Goal: Information Seeking & Learning: Learn about a topic

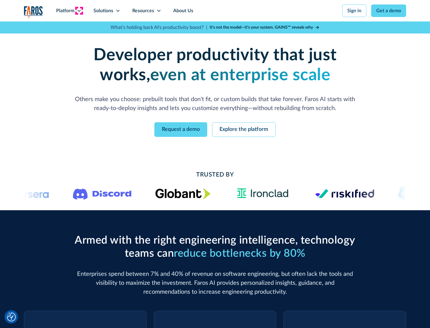
click at [79, 11] on icon at bounding box center [79, 10] width 5 height 5
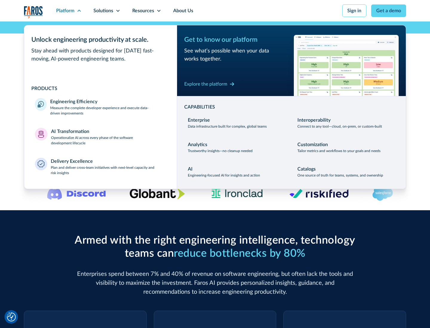
click at [108, 110] on p "Measure the complete developer experience and execute data-driven improvements" at bounding box center [108, 110] width 116 height 11
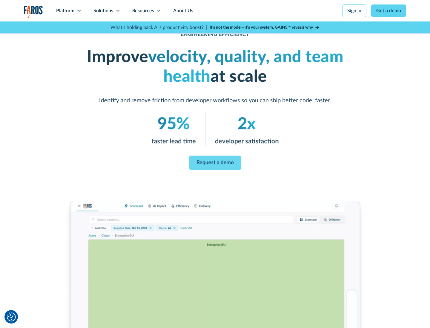
click at [215, 163] on link "Request a demo" at bounding box center [215, 163] width 52 height 14
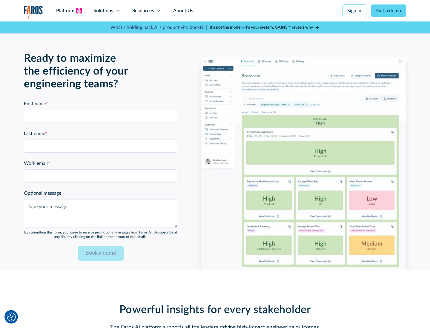
scroll to position [1309, 0]
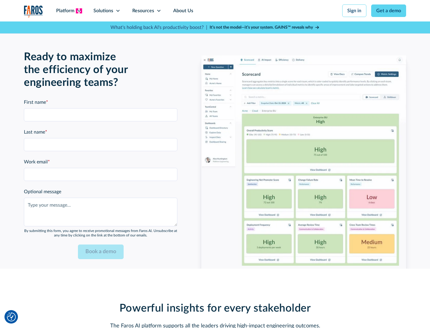
click at [79, 11] on icon at bounding box center [79, 10] width 5 height 5
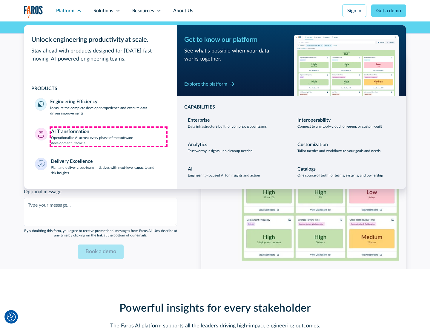
click at [108, 137] on p "Operationalize AI across every phase of the software development lifecycle" at bounding box center [108, 140] width 115 height 11
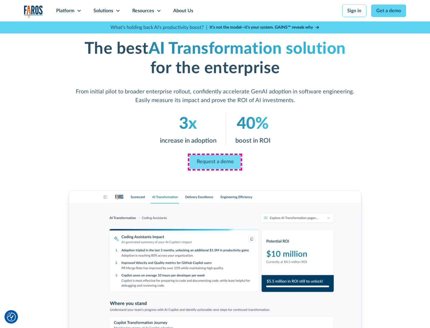
click at [215, 162] on link "Request a demo" at bounding box center [214, 162] width 51 height 14
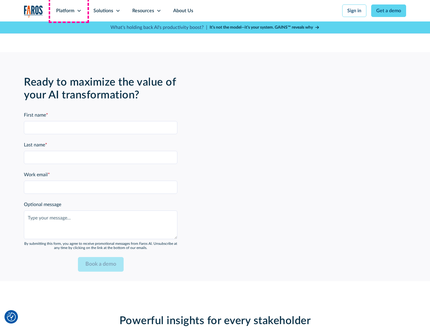
click at [69, 11] on div "Platform" at bounding box center [65, 10] width 18 height 7
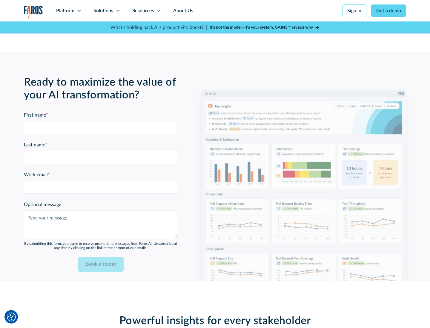
scroll to position [1452, 0]
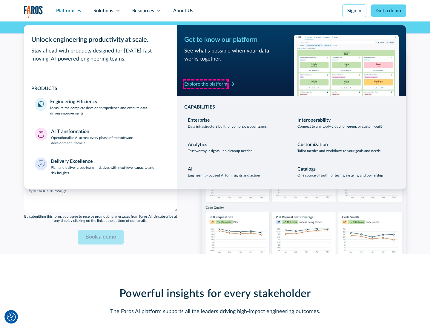
click at [206, 84] on div "Explore the platform" at bounding box center [205, 84] width 43 height 7
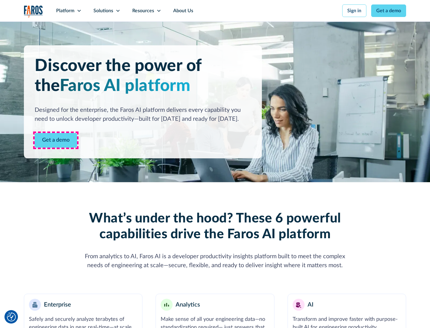
click at [56, 140] on link "Get a demo" at bounding box center [56, 140] width 42 height 15
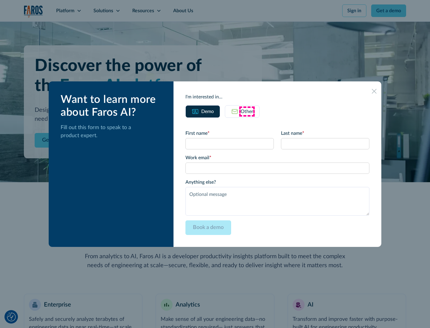
click at [247, 111] on div "Other" at bounding box center [246, 111] width 13 height 7
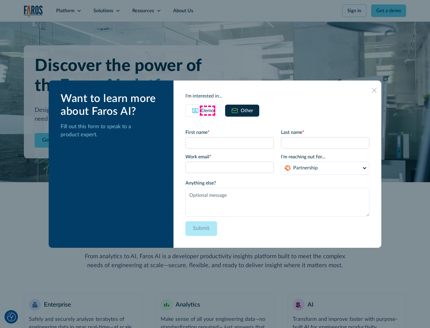
click at [207, 110] on div "Demo" at bounding box center [207, 110] width 13 height 7
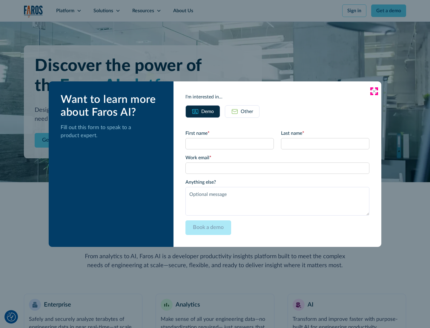
click at [374, 91] on icon at bounding box center [373, 91] width 5 height 5
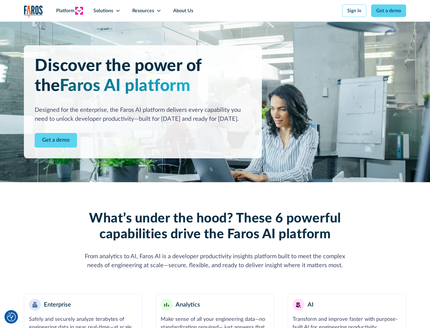
click at [79, 11] on icon at bounding box center [79, 10] width 5 height 5
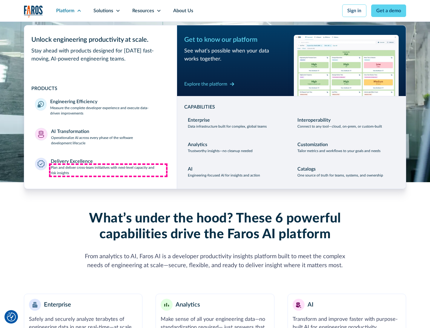
click at [108, 170] on p "Plan and deliver cross-team initiatives with next-level capacity and risk insig…" at bounding box center [108, 170] width 115 height 11
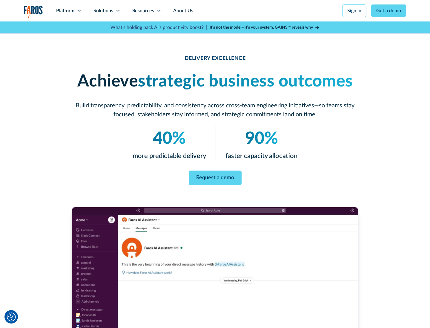
click at [118, 11] on icon at bounding box center [117, 10] width 5 height 5
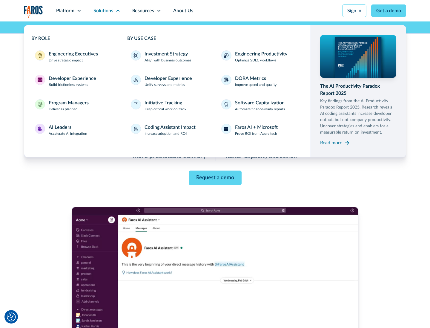
click at [72, 57] on div "Engineering Executives" at bounding box center [73, 53] width 49 height 7
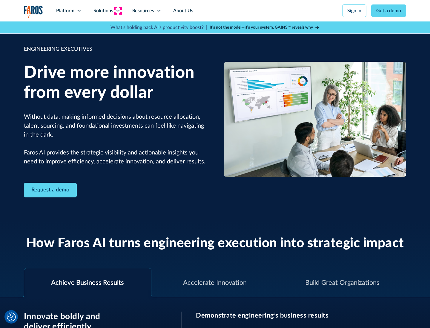
click at [118, 11] on icon at bounding box center [117, 10] width 5 height 5
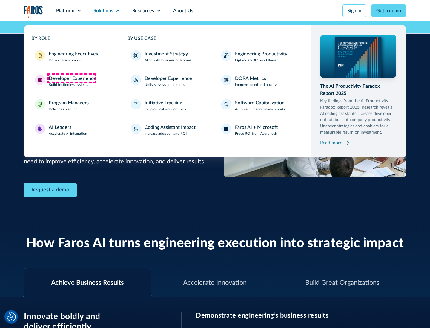
click at [72, 78] on div "Developer Experience" at bounding box center [72, 78] width 47 height 7
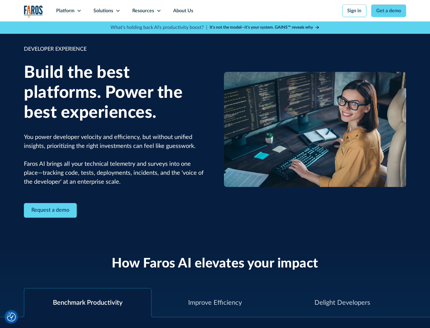
click at [107, 11] on div "Solutions" at bounding box center [103, 10] width 20 height 7
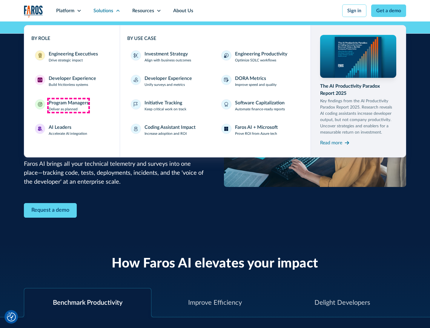
click at [68, 106] on div "Program Managers" at bounding box center [69, 102] width 40 height 7
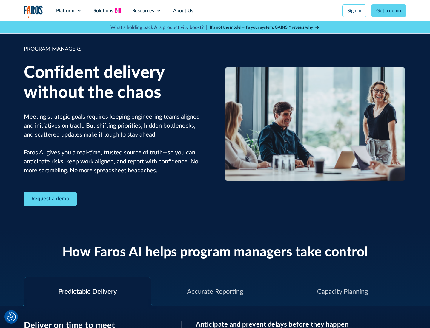
click at [118, 11] on icon at bounding box center [117, 10] width 5 height 5
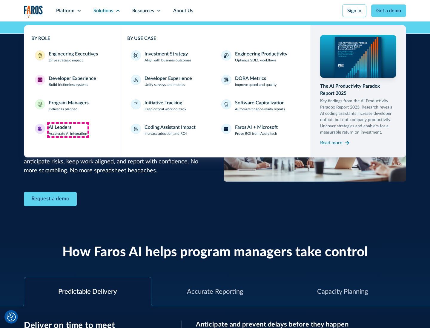
click at [68, 130] on div "AI Leaders" at bounding box center [60, 127] width 23 height 7
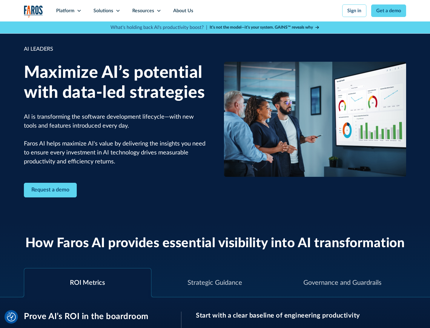
click at [118, 11] on icon at bounding box center [117, 10] width 5 height 5
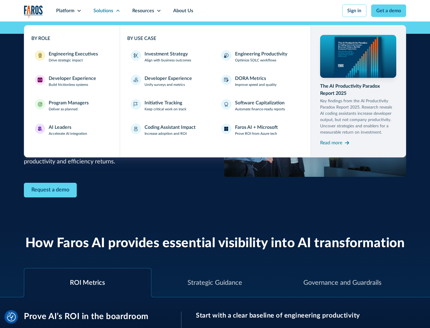
click at [165, 54] on div "Investment Strategy" at bounding box center [165, 53] width 43 height 7
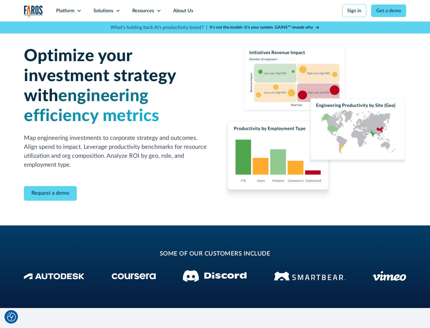
click at [118, 11] on icon at bounding box center [117, 10] width 5 height 5
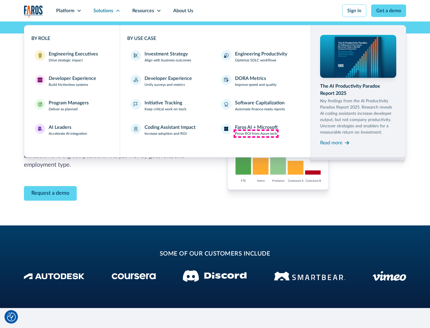
click at [256, 134] on p "Prove ROI from Azure tech" at bounding box center [256, 133] width 42 height 5
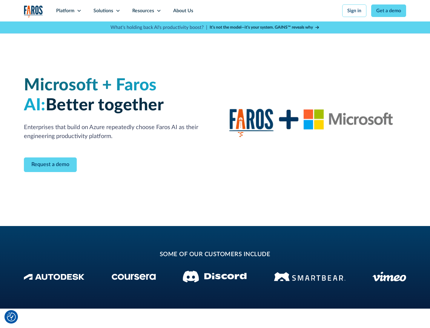
click at [118, 11] on icon at bounding box center [117, 10] width 5 height 5
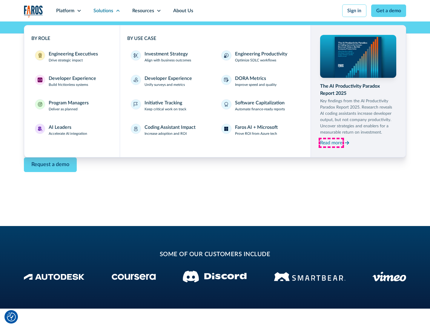
click at [331, 143] on div "Read more" at bounding box center [331, 142] width 22 height 7
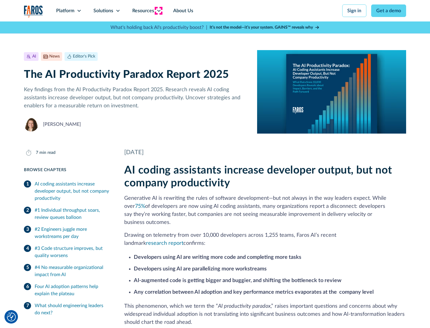
click at [158, 11] on icon at bounding box center [158, 10] width 5 height 5
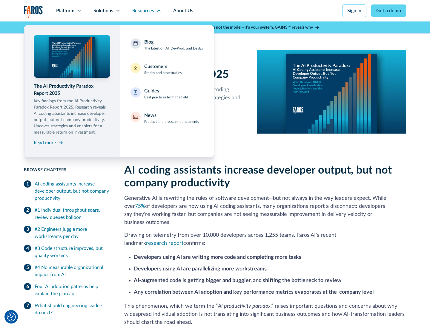
click at [173, 45] on div "Blog The latest on AI, DevProd, and DevEx" at bounding box center [173, 44] width 59 height 13
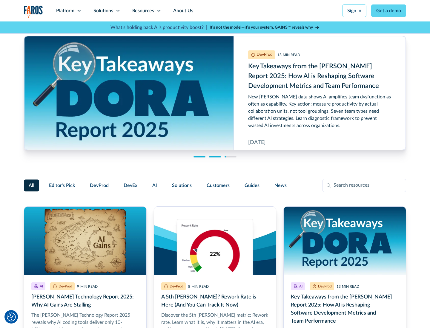
click at [388, 11] on link "Get a demo" at bounding box center [388, 10] width 35 height 13
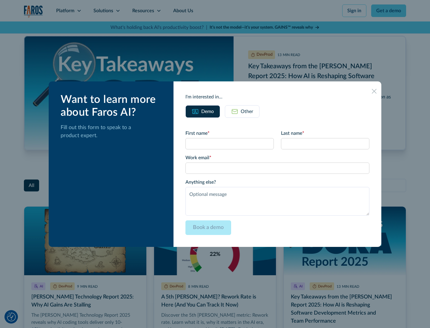
click at [242, 111] on div "Other" at bounding box center [246, 111] width 13 height 7
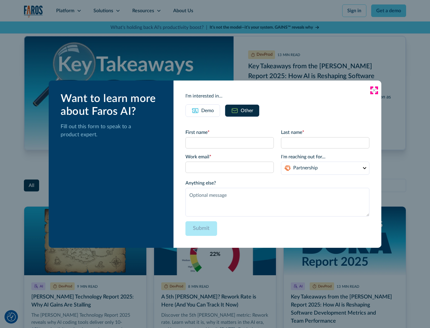
click at [374, 90] on icon at bounding box center [373, 90] width 5 height 5
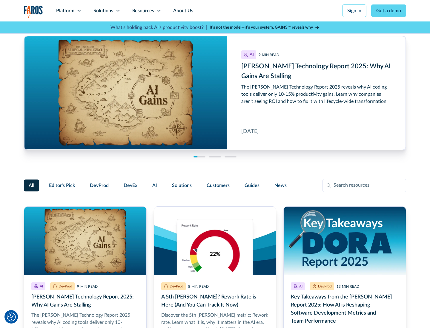
click at [182, 11] on link "About Us" at bounding box center [183, 10] width 32 height 21
